Goal: Transaction & Acquisition: Obtain resource

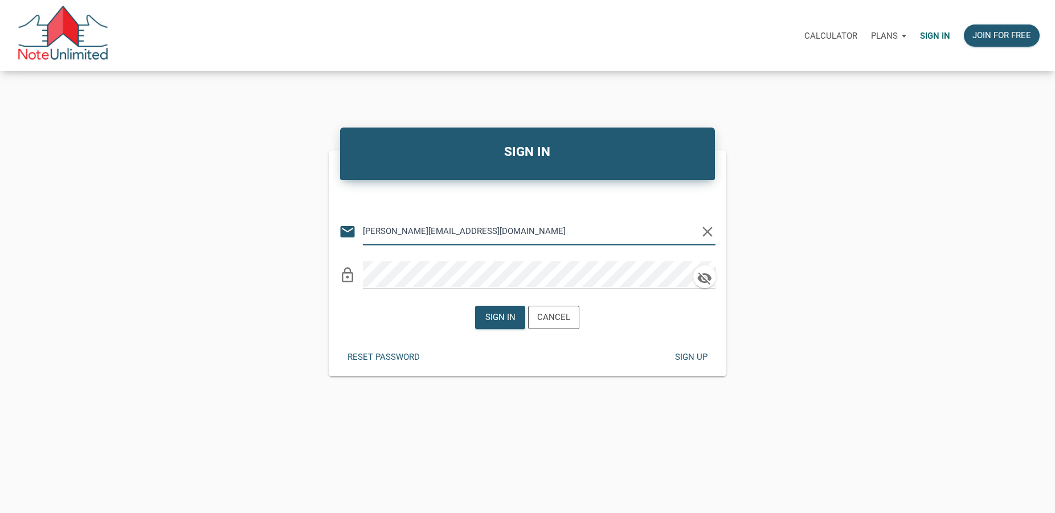
type input "[PERSON_NAME][EMAIL_ADDRESS][DOMAIN_NAME]"
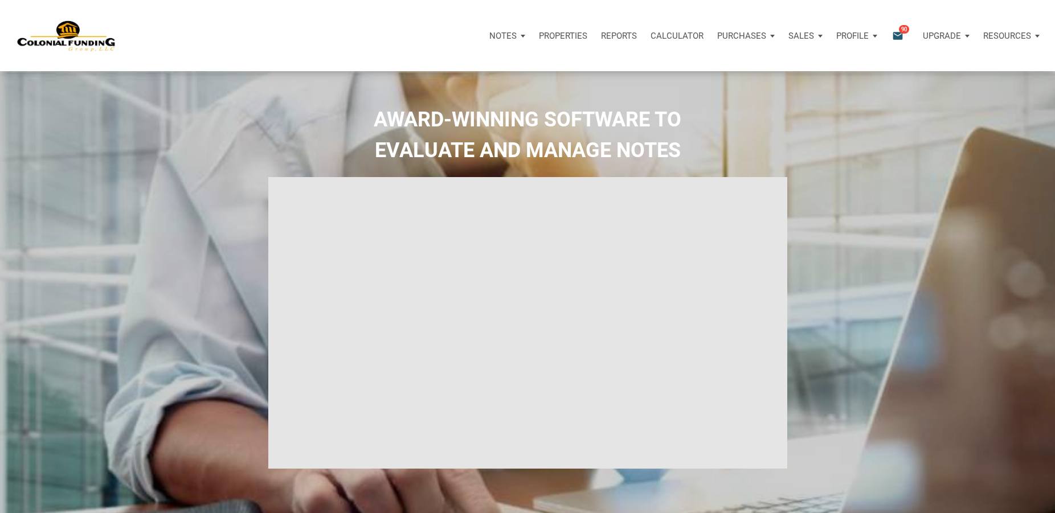
type input "Introduction to new features"
select select
click at [897, 35] on icon "email" at bounding box center [898, 35] width 14 height 13
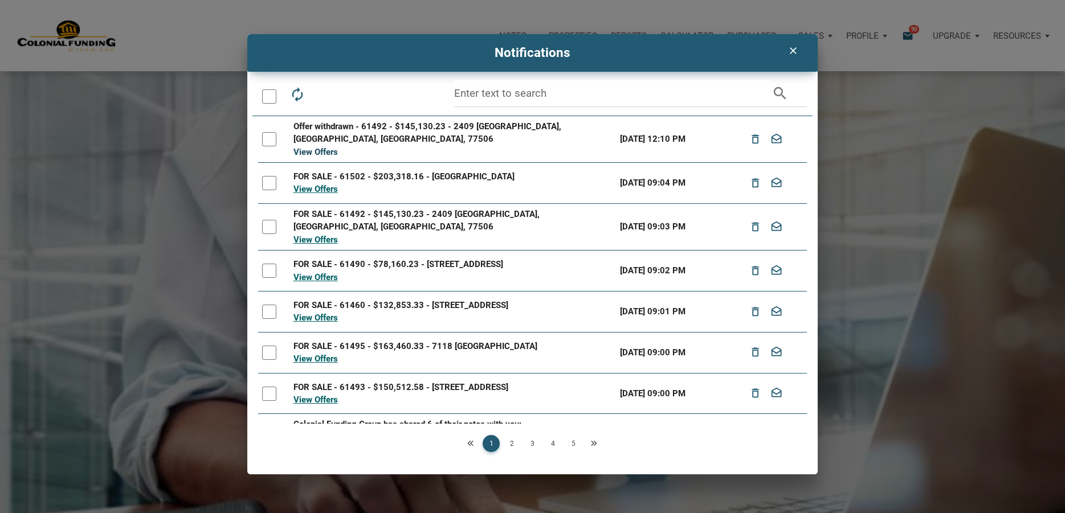
click at [325, 153] on link "View Offers" at bounding box center [315, 152] width 44 height 10
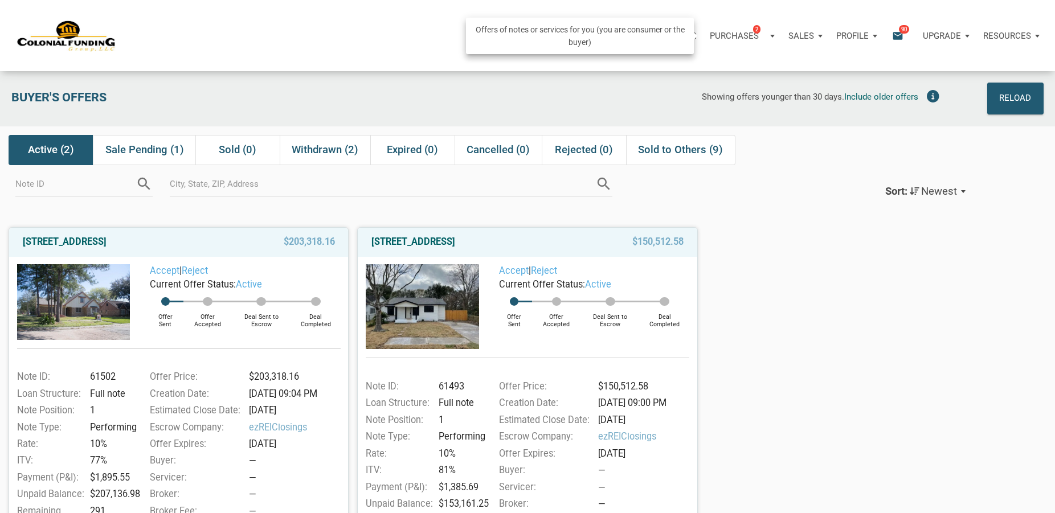
click at [749, 33] on p "Purchases" at bounding box center [734, 36] width 49 height 10
click at [709, 64] on link "Note Offers 2" at bounding box center [725, 66] width 108 height 23
click at [733, 36] on p "Purchases" at bounding box center [734, 36] width 49 height 10
click at [717, 66] on link "Note Offers 2" at bounding box center [725, 66] width 108 height 23
